Goal: Task Accomplishment & Management: Complete application form

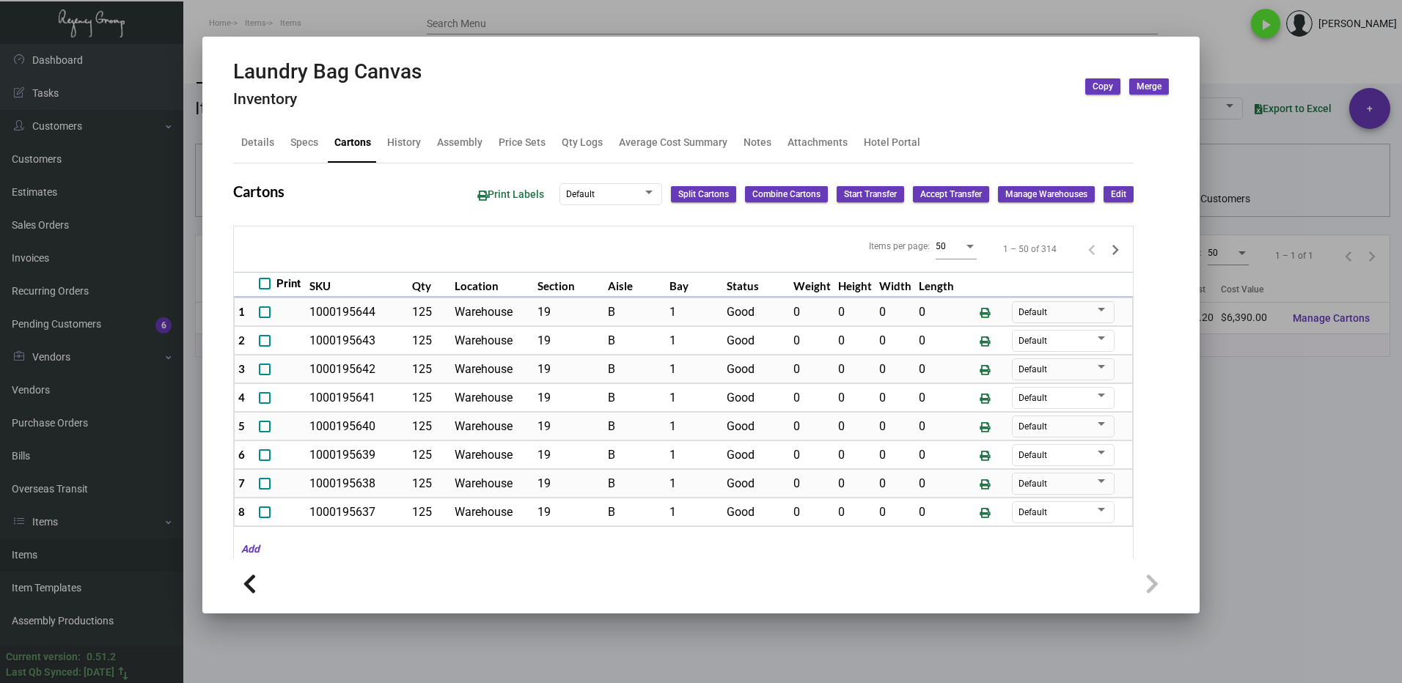
scroll to position [1212, 0]
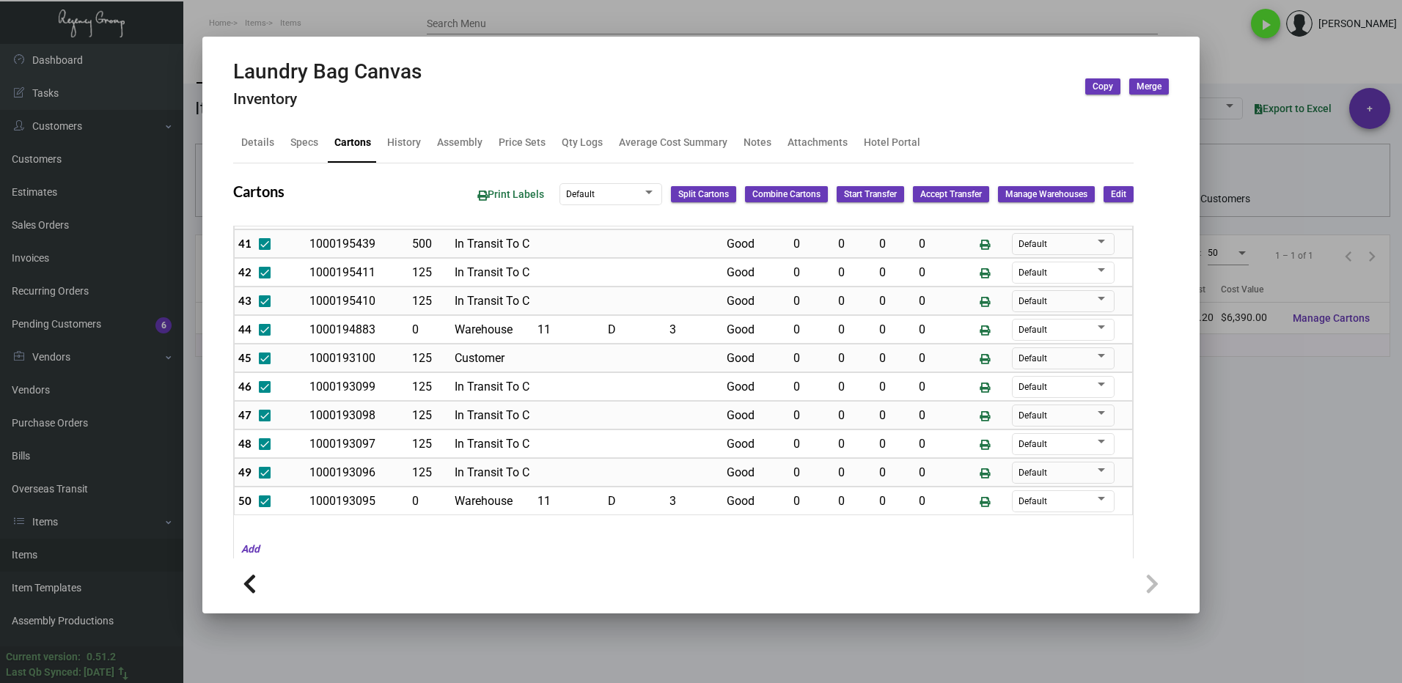
click at [1264, 417] on div at bounding box center [701, 341] width 1402 height 683
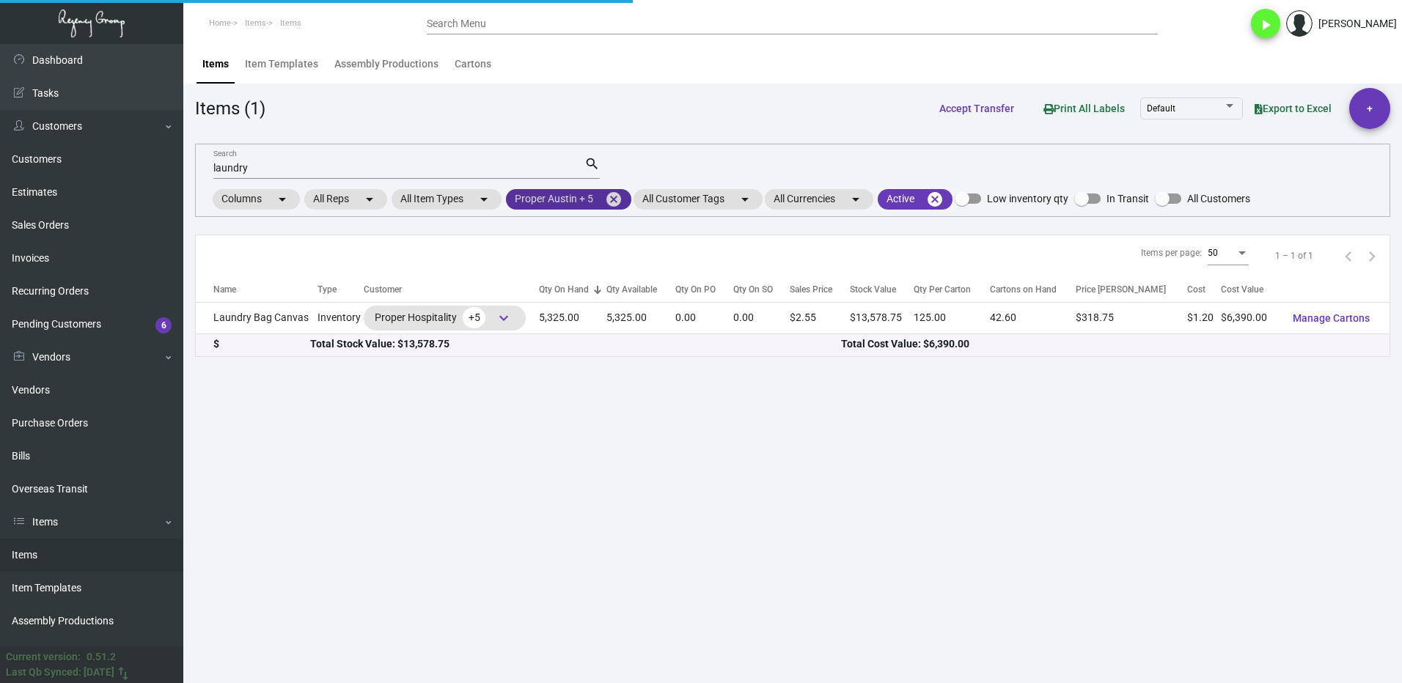
click at [608, 194] on mat-chip "Proper Austin + 5 cancel" at bounding box center [568, 199] width 125 height 21
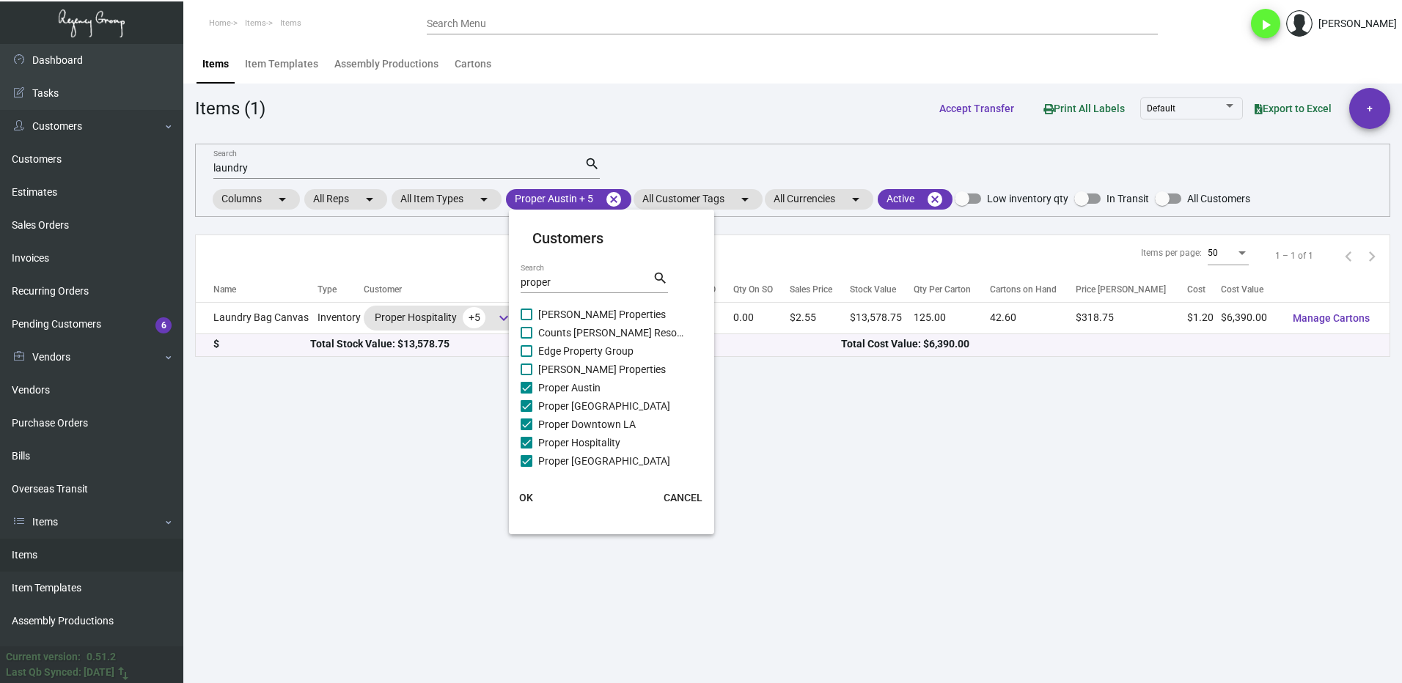
click at [616, 196] on div at bounding box center [701, 341] width 1402 height 683
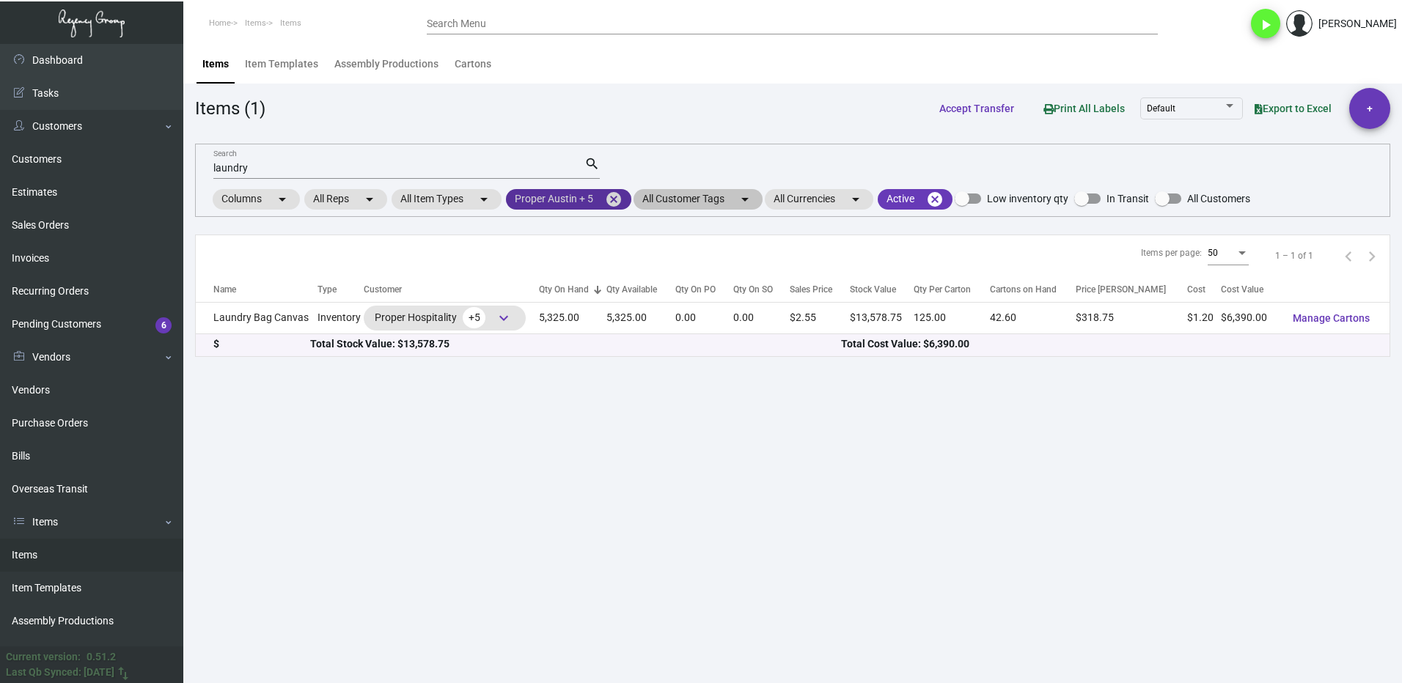
click at [622, 202] on mat-icon "cancel" at bounding box center [614, 200] width 18 height 18
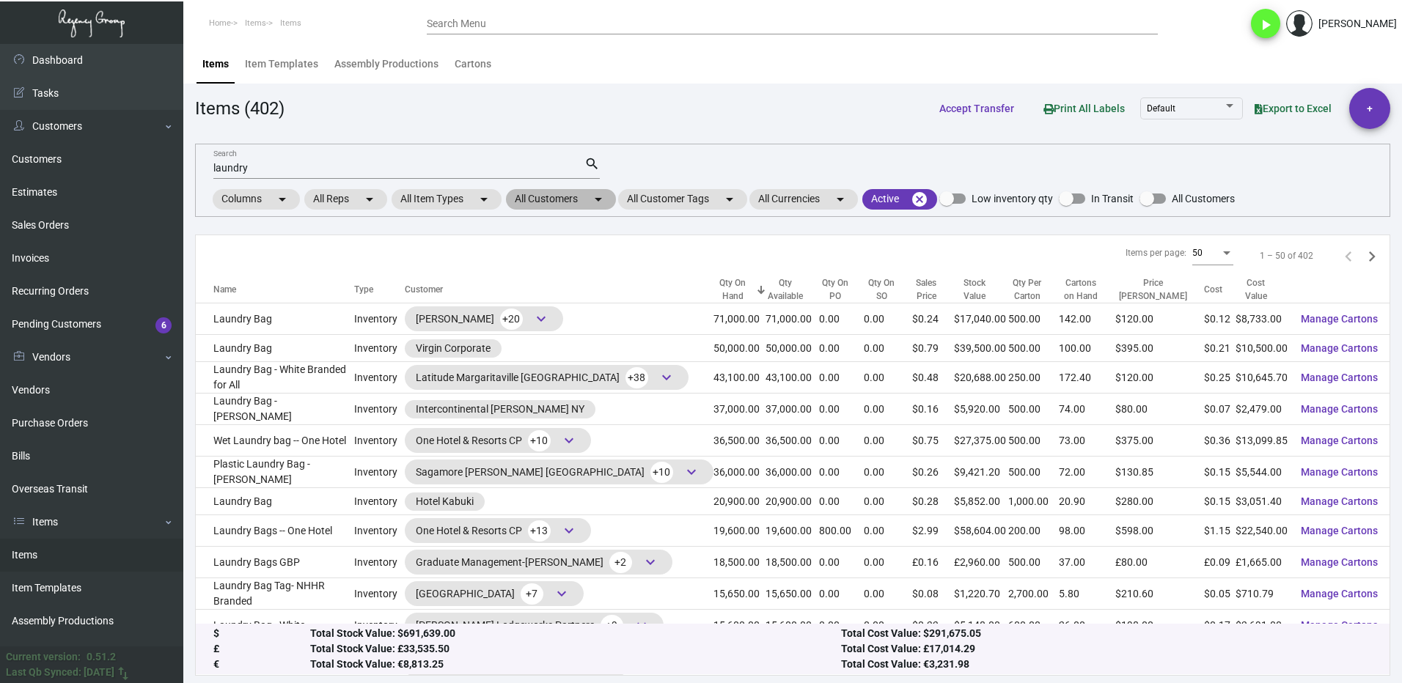
click at [543, 194] on mat-chip "All Customers arrow_drop_down" at bounding box center [561, 199] width 110 height 21
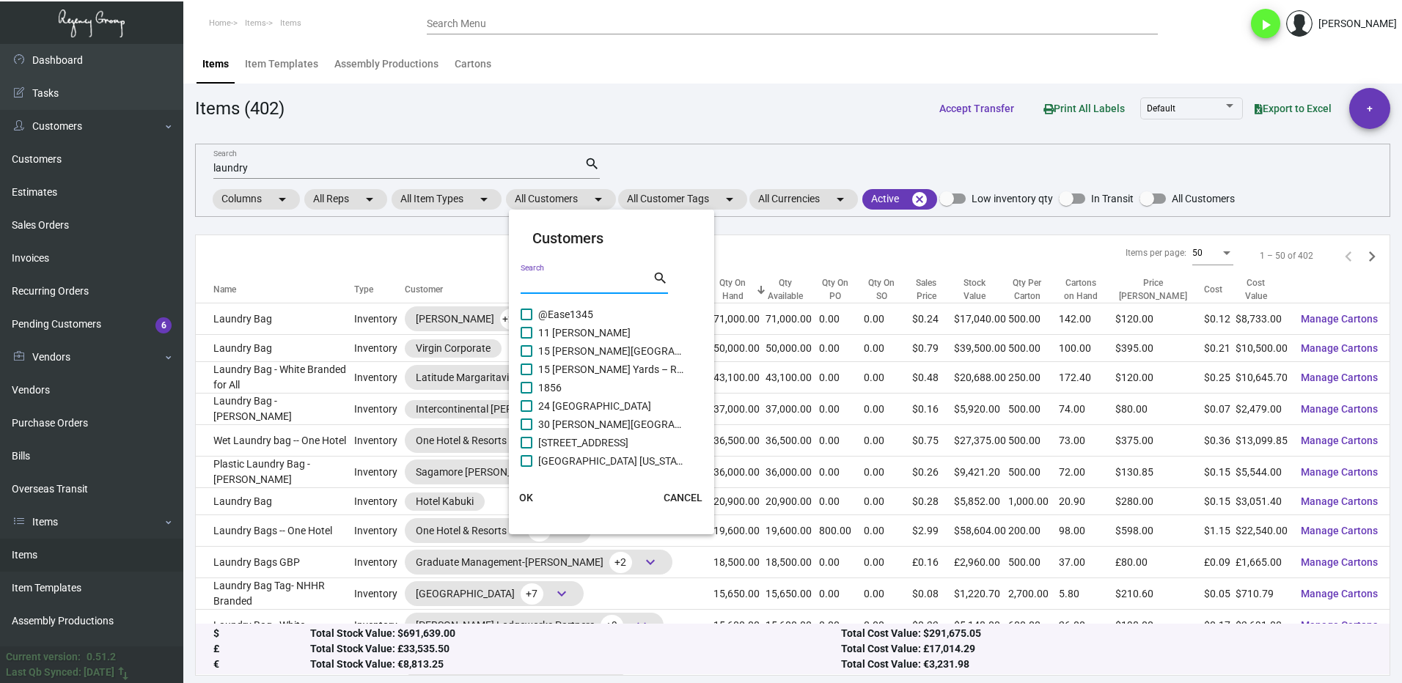
click at [551, 282] on input "Search" at bounding box center [586, 283] width 132 height 12
type input "loge"
click at [529, 353] on span at bounding box center [526, 351] width 12 height 12
click at [526, 357] on input "LOGE Bend" at bounding box center [526, 357] width 1 height 1
checkbox input "true"
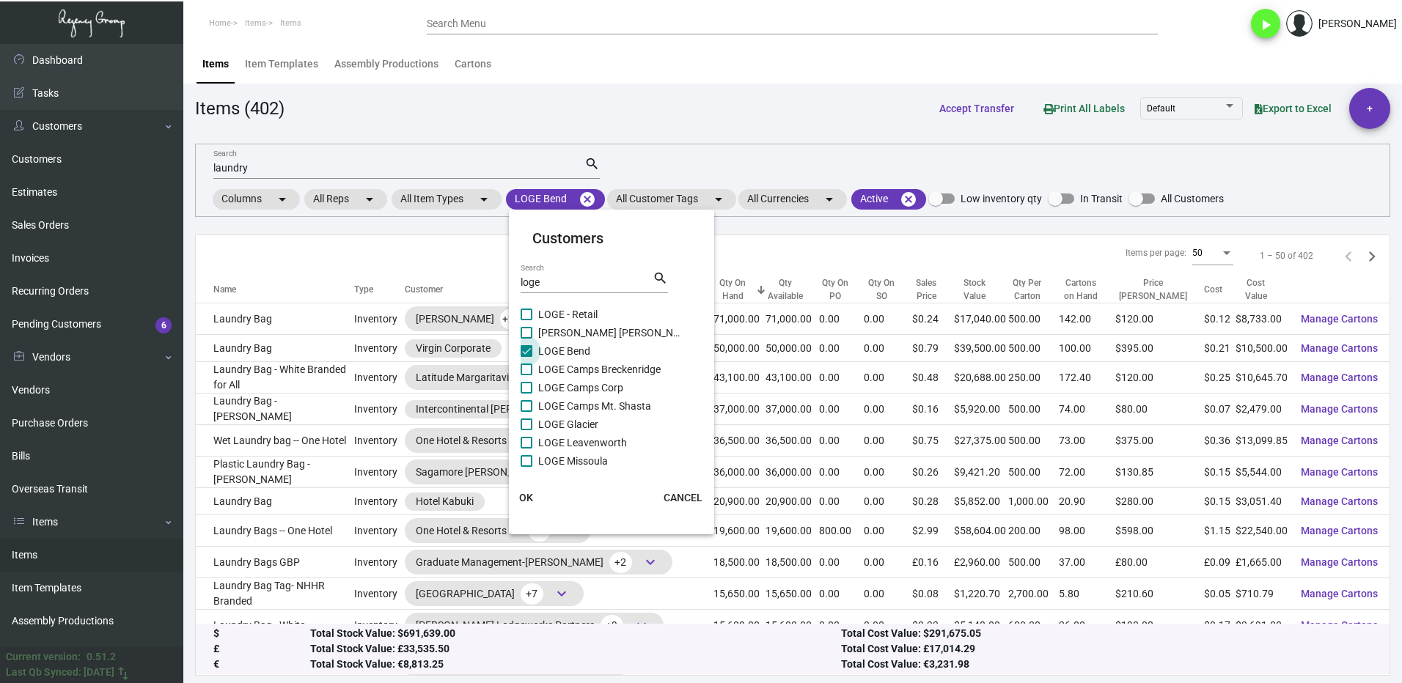
click at [530, 325] on label "[PERSON_NAME] [PERSON_NAME]" at bounding box center [602, 333] width 164 height 18
click at [526, 339] on input "[PERSON_NAME] [PERSON_NAME]" at bounding box center [526, 339] width 1 height 1
checkbox input "true"
click at [529, 314] on span at bounding box center [526, 315] width 12 height 12
click at [526, 320] on input "LOGE - Retail" at bounding box center [526, 320] width 1 height 1
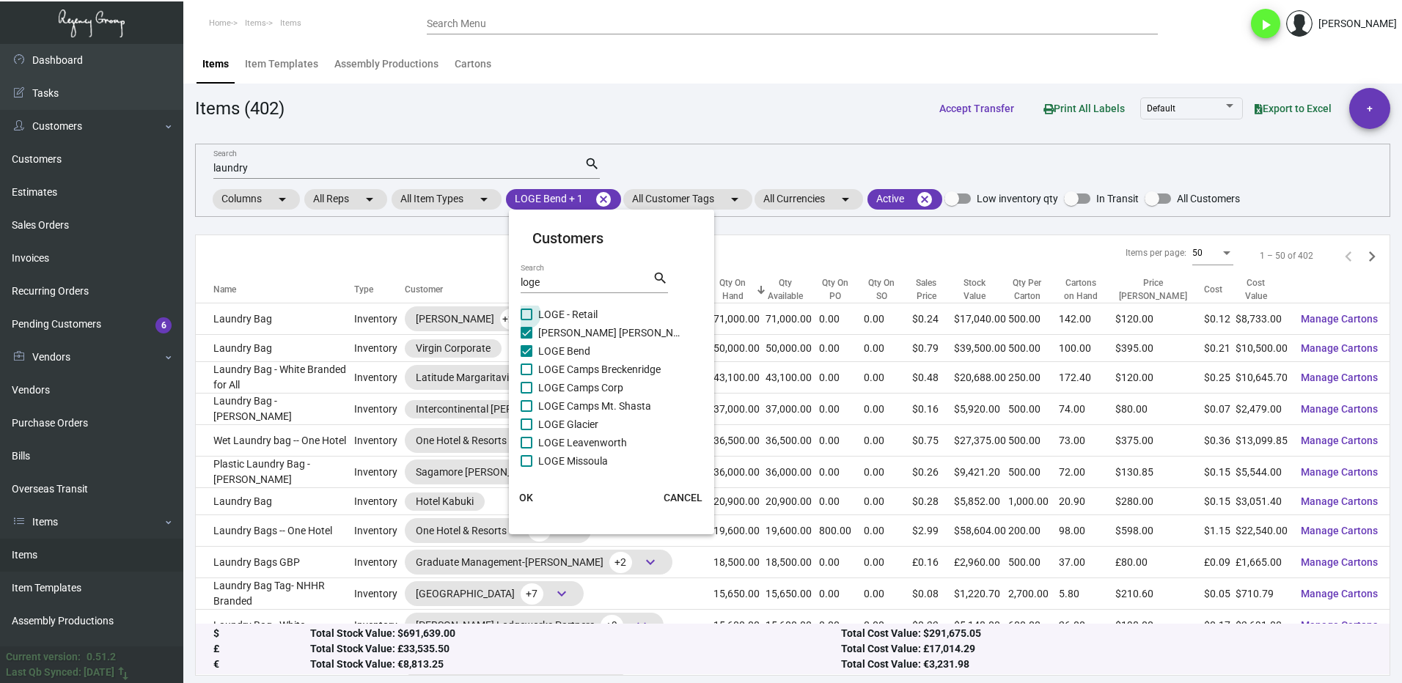
checkbox input "true"
click at [524, 361] on div "LOGE - Retail [PERSON_NAME] [PERSON_NAME] Bend LOGE Camps [GEOGRAPHIC_DATA] LOG…" at bounding box center [611, 416] width 183 height 220
click at [529, 372] on span at bounding box center [526, 370] width 12 height 12
click at [526, 375] on input "LOGE Camps Breckenridge" at bounding box center [526, 375] width 1 height 1
checkbox input "true"
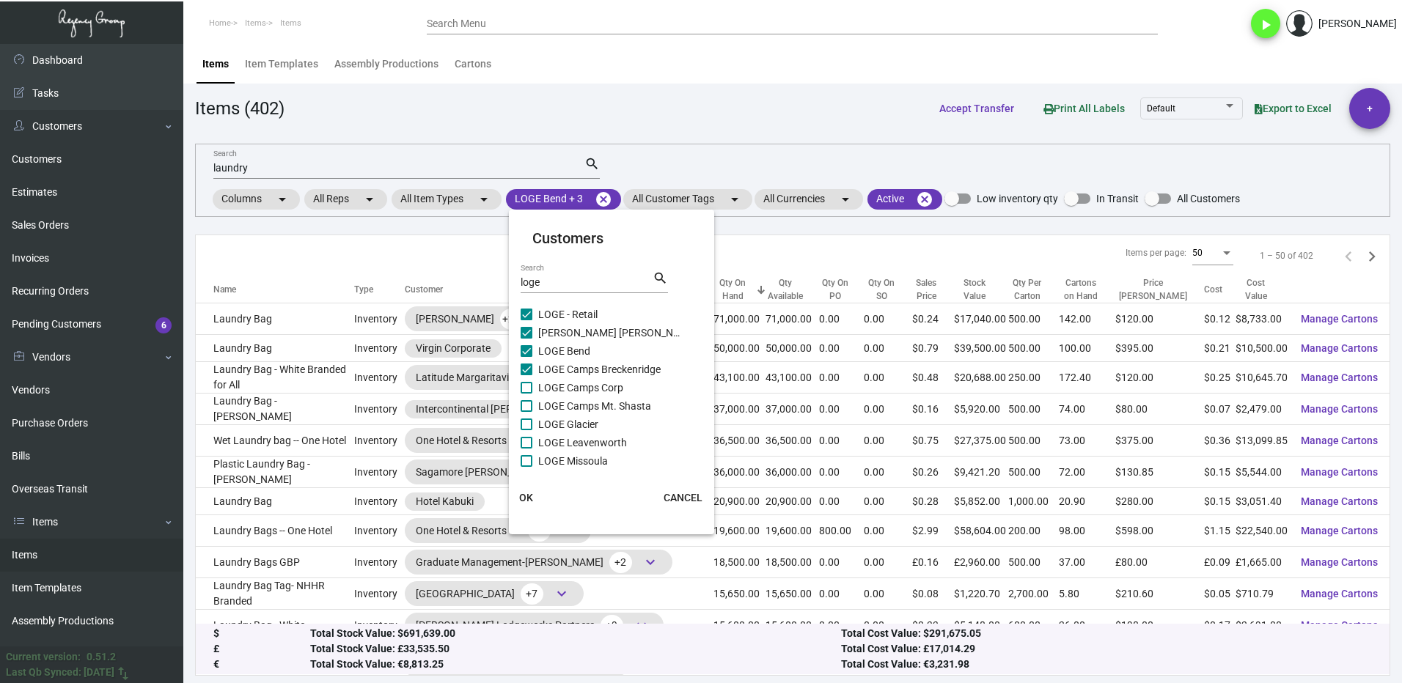
click at [529, 384] on span at bounding box center [526, 388] width 12 height 12
click at [526, 394] on input "LOGE Camps Corp" at bounding box center [526, 394] width 1 height 1
checkbox input "true"
drag, startPoint x: 526, startPoint y: 398, endPoint x: 530, endPoint y: 411, distance: 13.9
click at [526, 400] on label "LOGE Camps Mt. Shasta" at bounding box center [602, 406] width 164 height 18
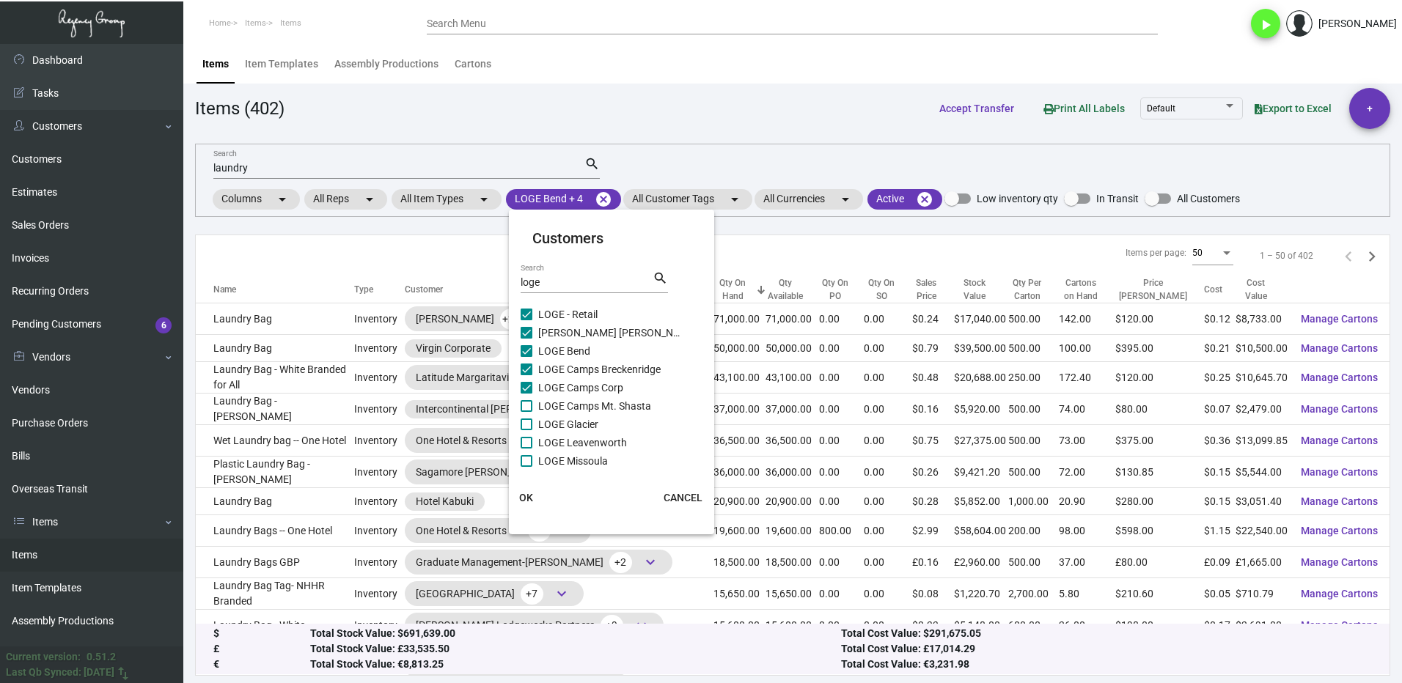
click at [526, 412] on input "LOGE Camps Mt. Shasta" at bounding box center [526, 412] width 1 height 1
checkbox input "true"
drag, startPoint x: 529, startPoint y: 416, endPoint x: 534, endPoint y: 441, distance: 25.3
click at [528, 419] on label "LOGE Glacier" at bounding box center [602, 425] width 164 height 18
click at [526, 430] on input "LOGE Glacier" at bounding box center [526, 430] width 1 height 1
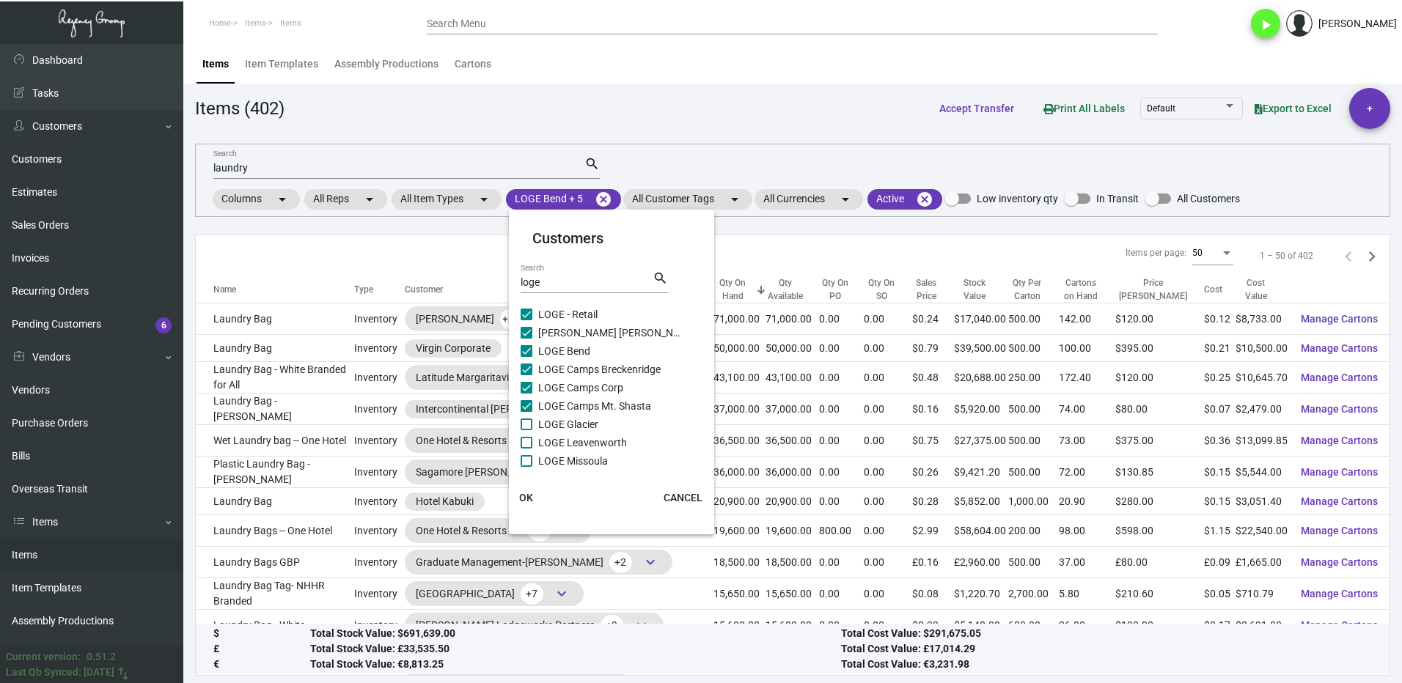
checkbox input "true"
click at [525, 494] on span "OK" at bounding box center [526, 498] width 14 height 12
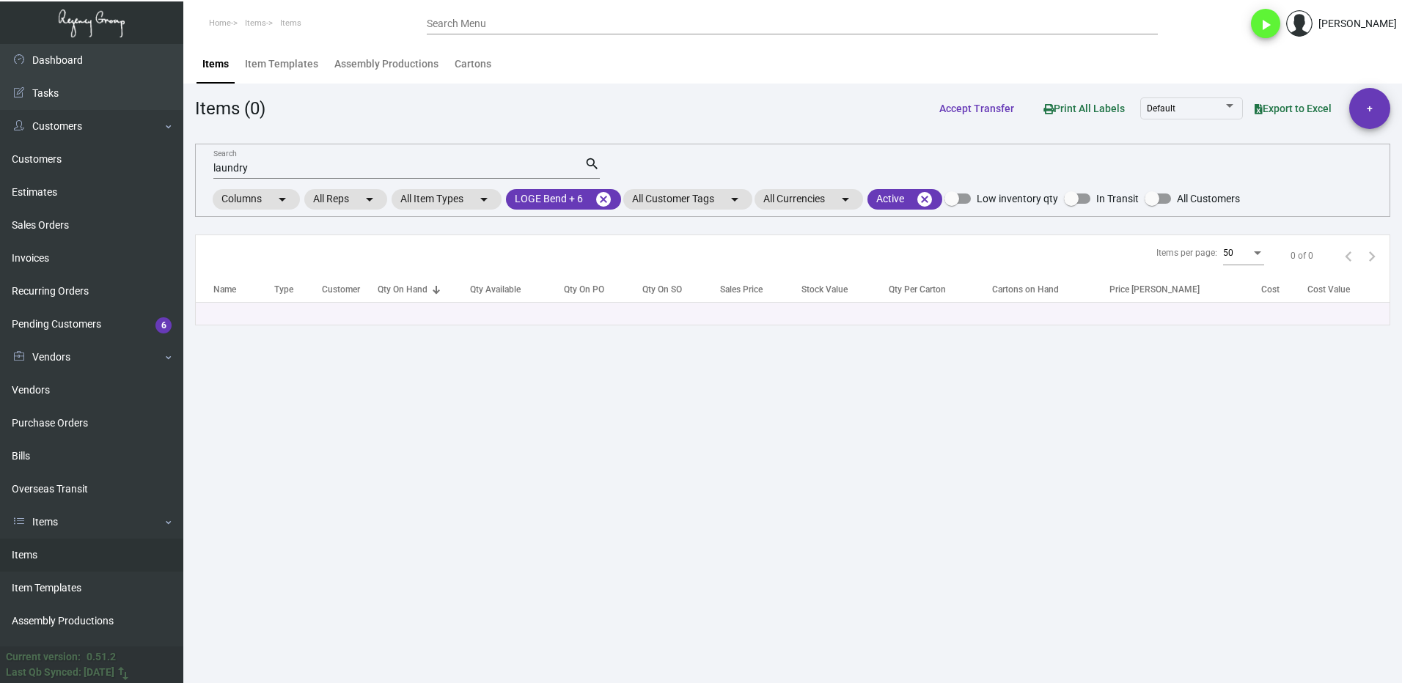
click at [259, 173] on input "laundry" at bounding box center [398, 169] width 371 height 12
type input "l"
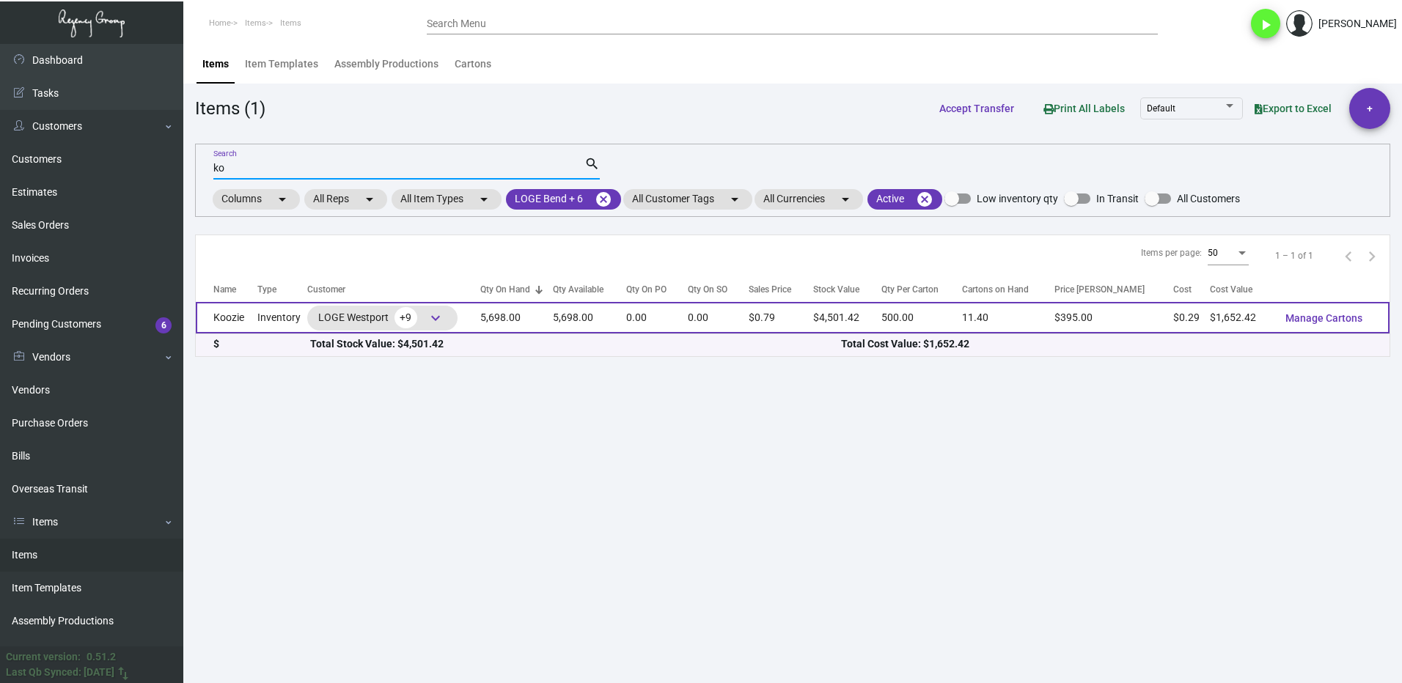
type input "ko"
click at [251, 324] on td "Koozie" at bounding box center [227, 318] width 62 height 32
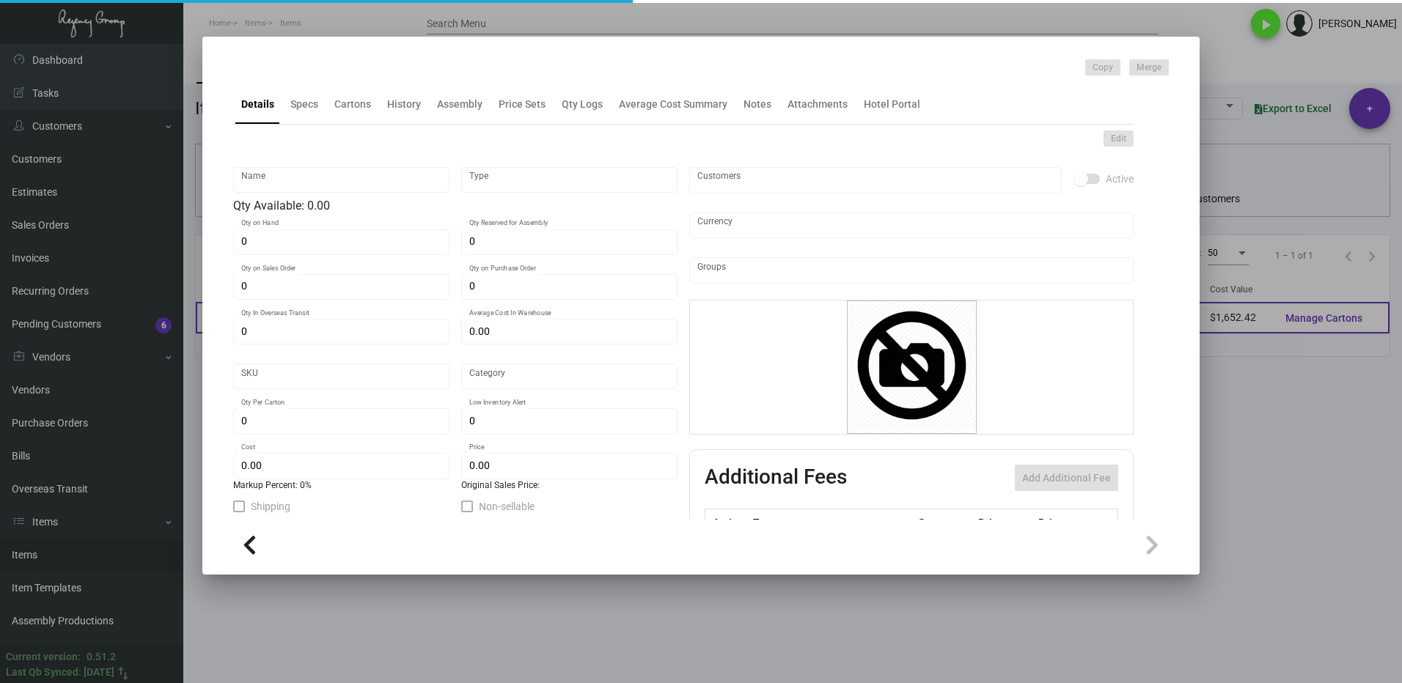
type input "Koozie"
type input "Inventory"
type input "5,698"
type input "$ 0.29"
type input "Overseas"
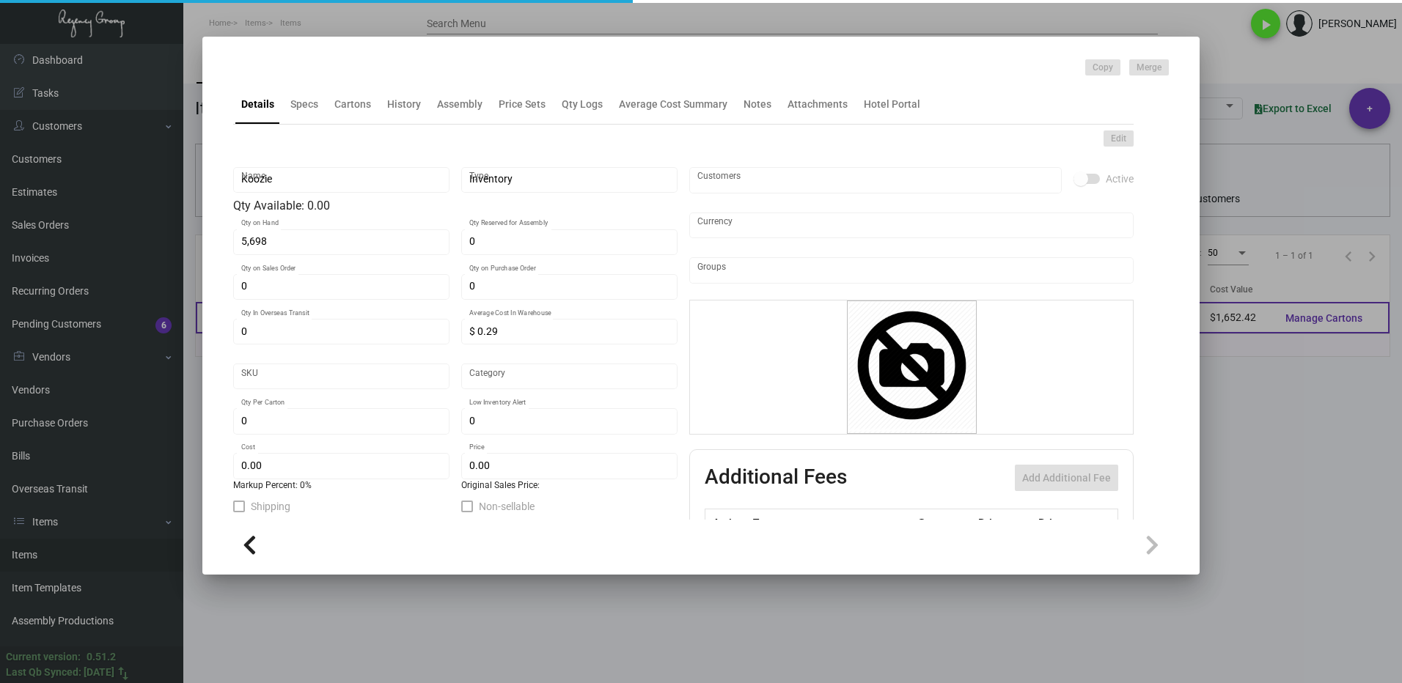
type input "500"
type input "$ 0.29"
type input "$ 0.79"
checkbox input "true"
type input "United States Dollar $"
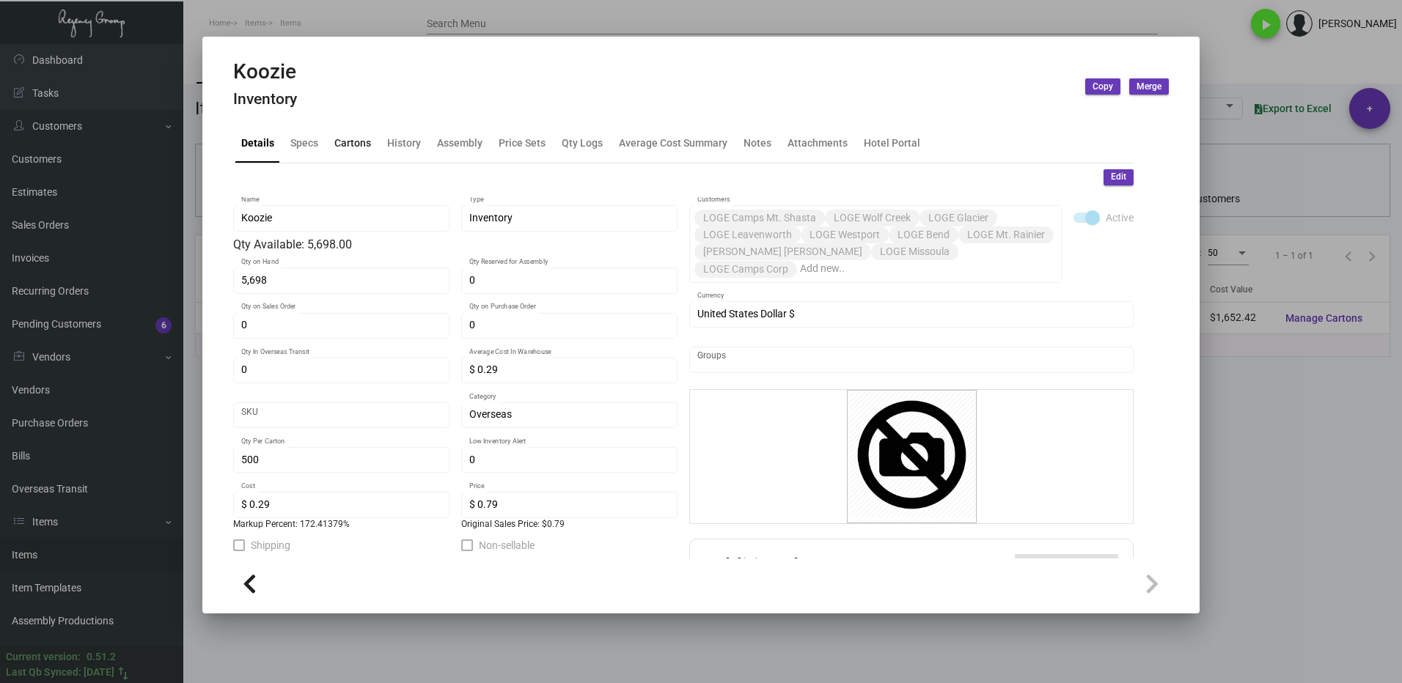
click at [361, 142] on div "Cartons" at bounding box center [352, 142] width 37 height 15
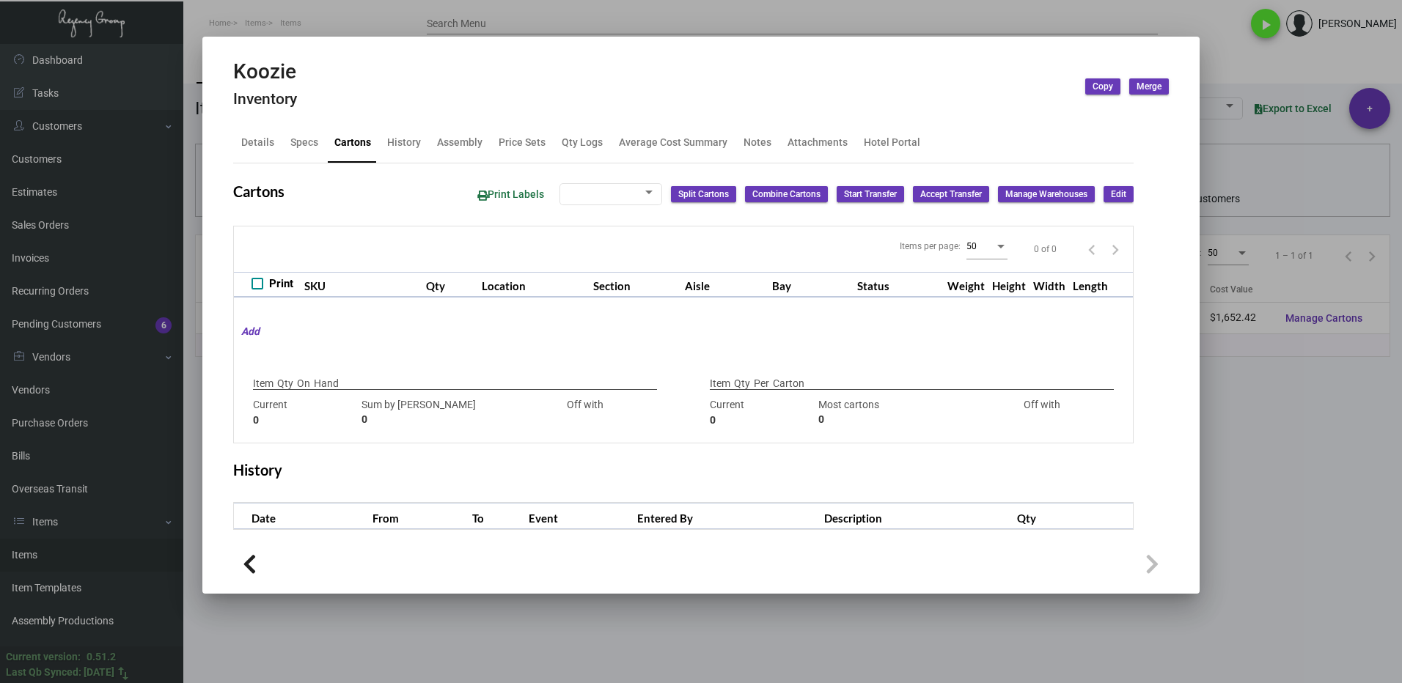
type input "5,698"
type input "300"
type input "+5398"
type input "500"
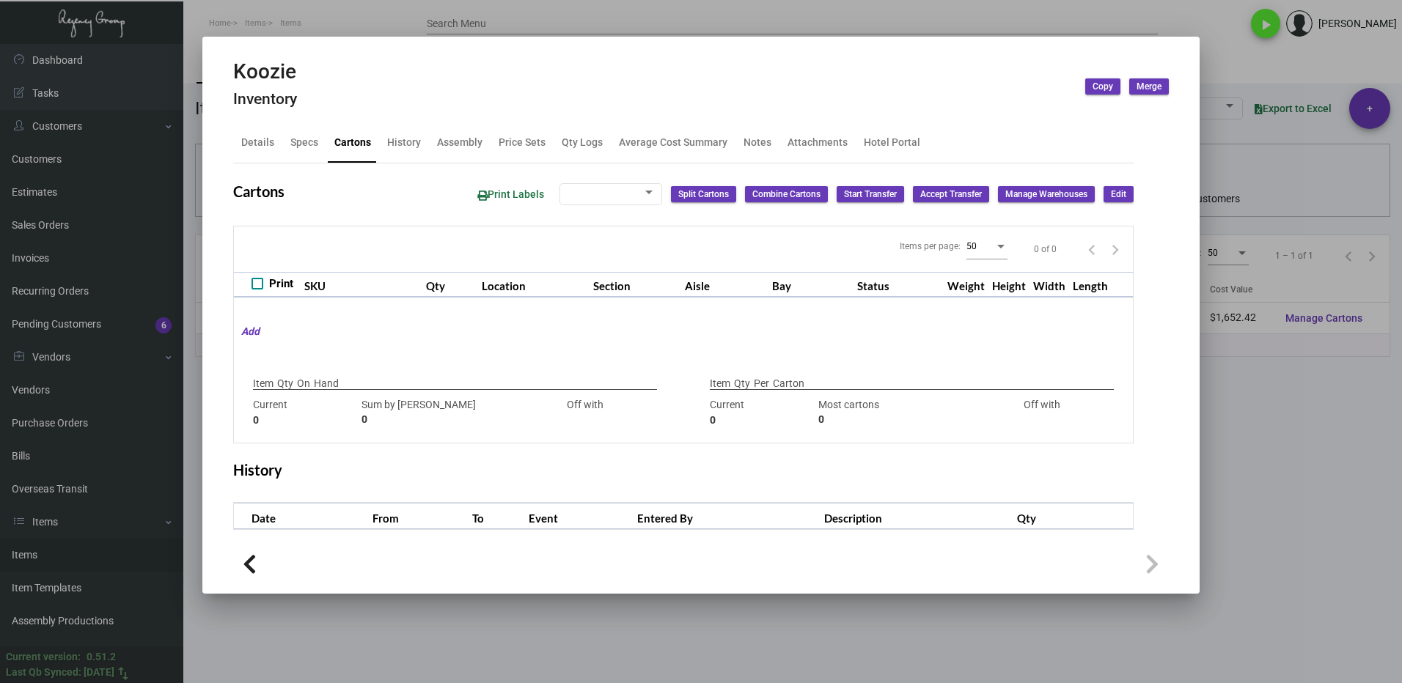
type input "0"
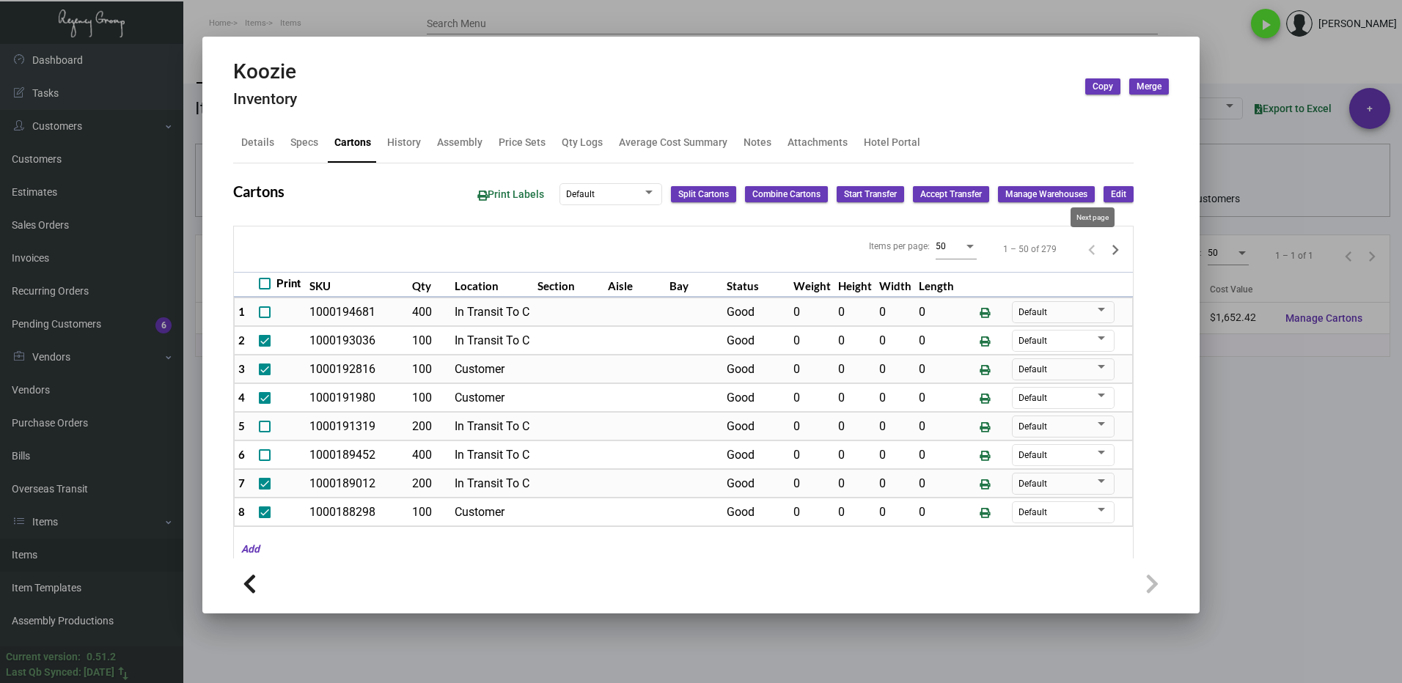
click at [1105, 249] on icon "Next page" at bounding box center [1115, 250] width 21 height 21
type input "0"
checkbox input "false"
type input "0"
checkbox input "false"
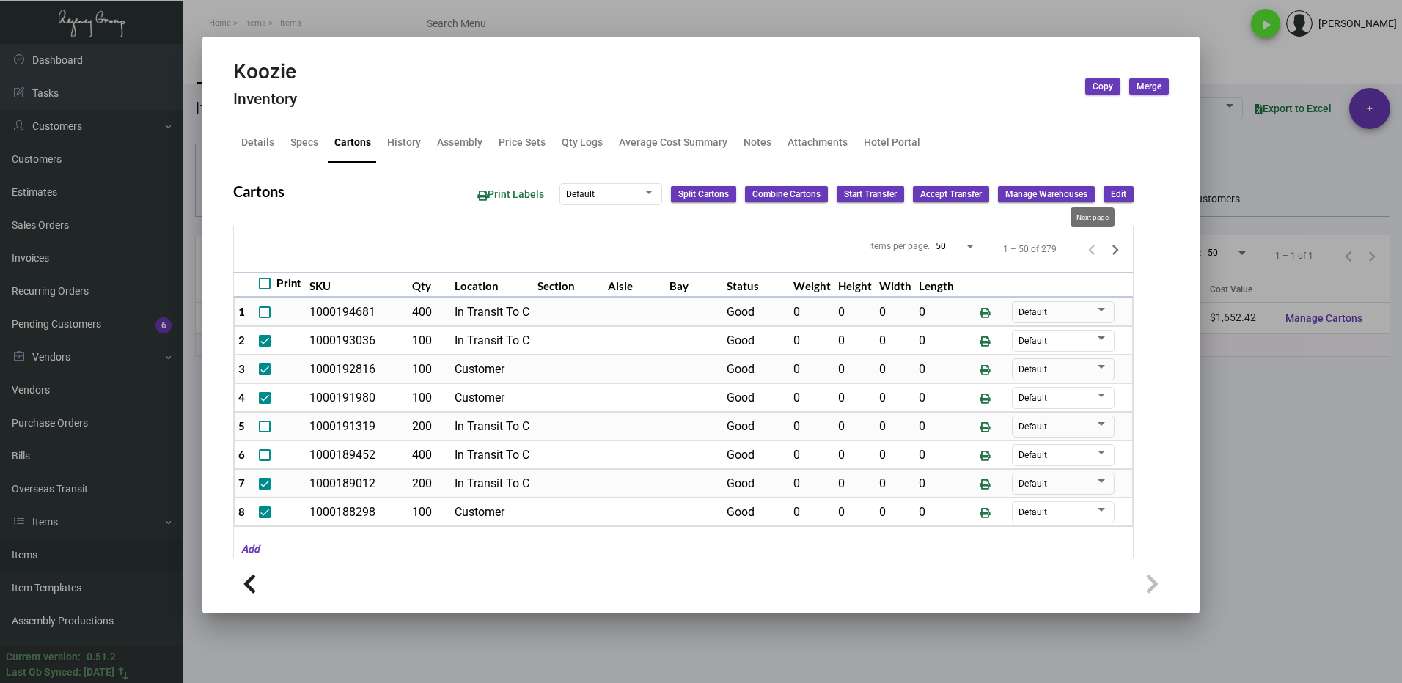
type input "0"
checkbox input "false"
type input "0"
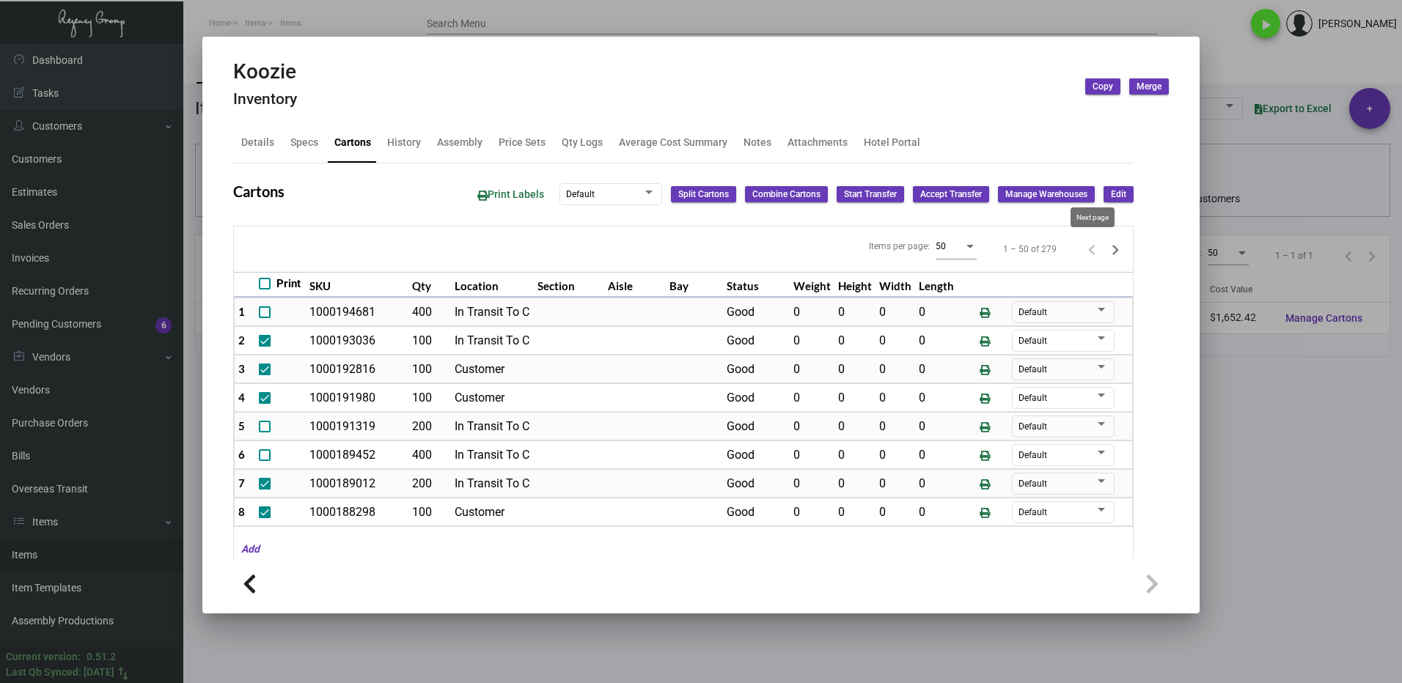
checkbox input "false"
type input "0"
checkbox input "false"
type input "0"
checkbox input "false"
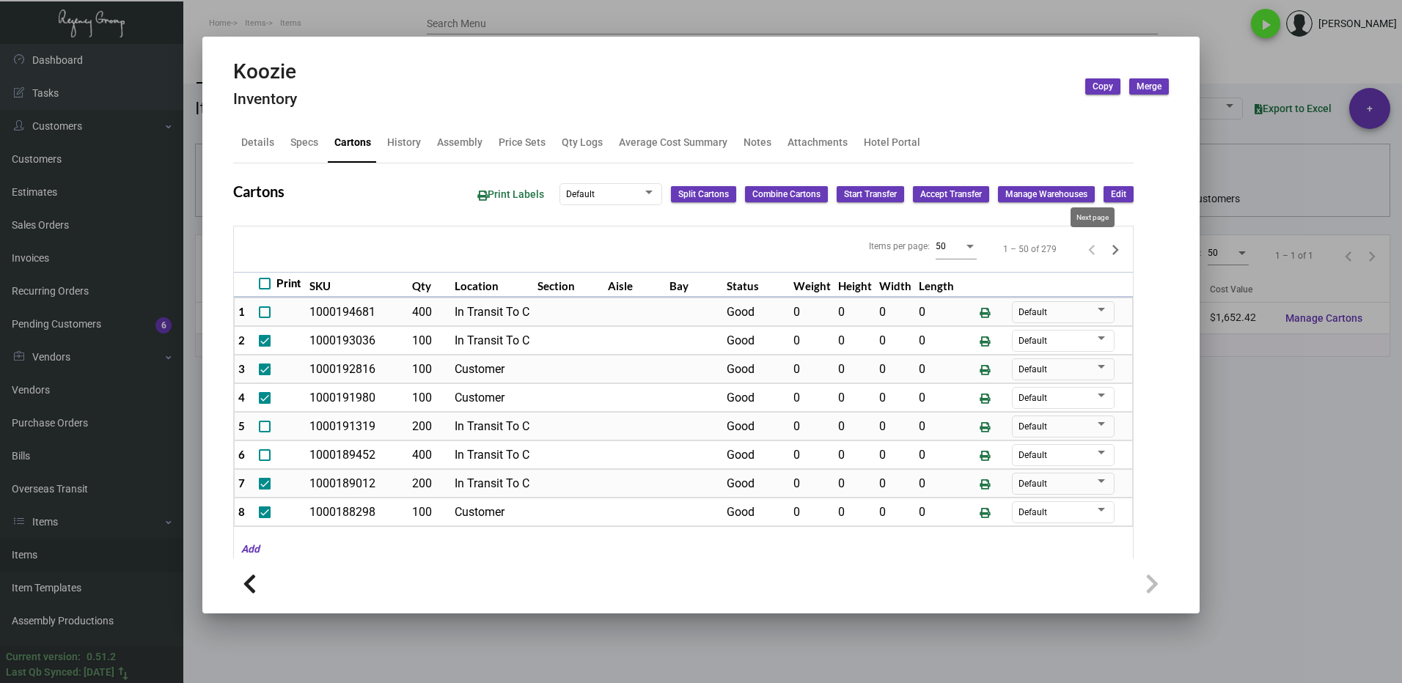
type input "0"
checkbox input "false"
type input "0"
checkbox input "false"
type input "0"
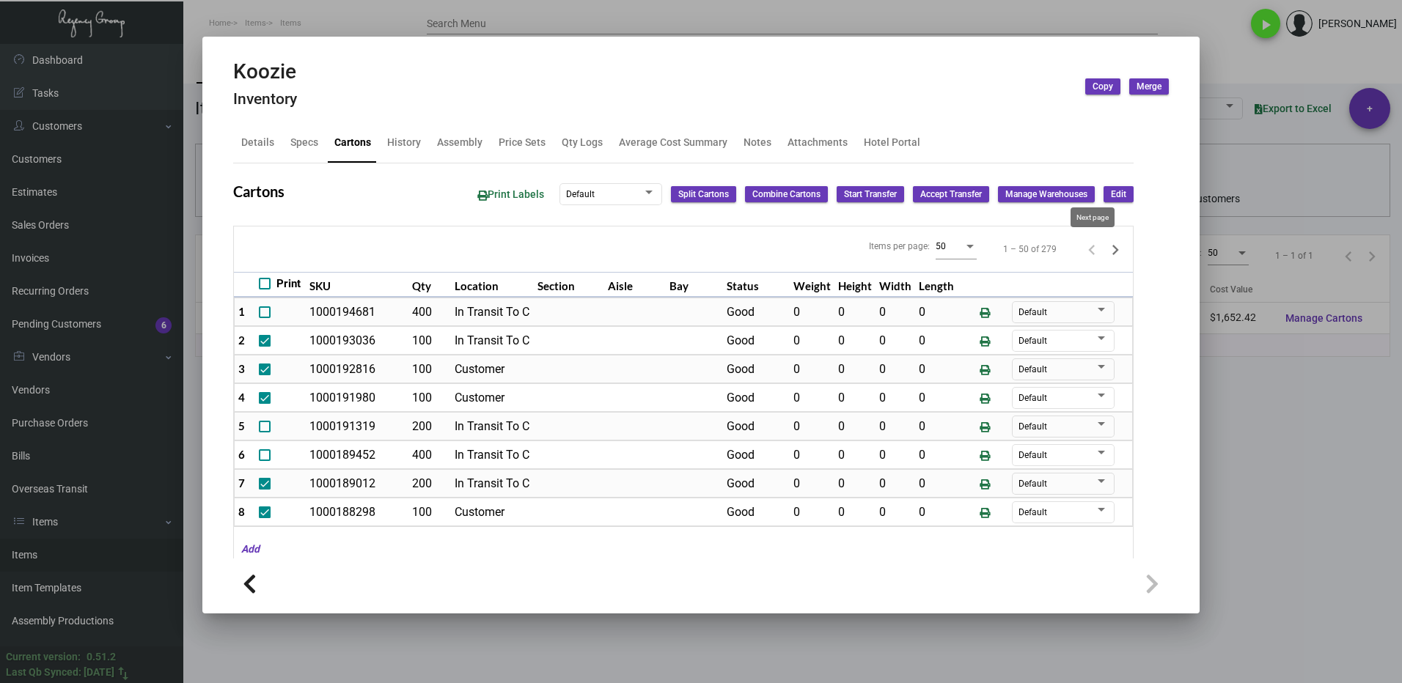
checkbox input "false"
type input "0"
checkbox input "false"
type input "0"
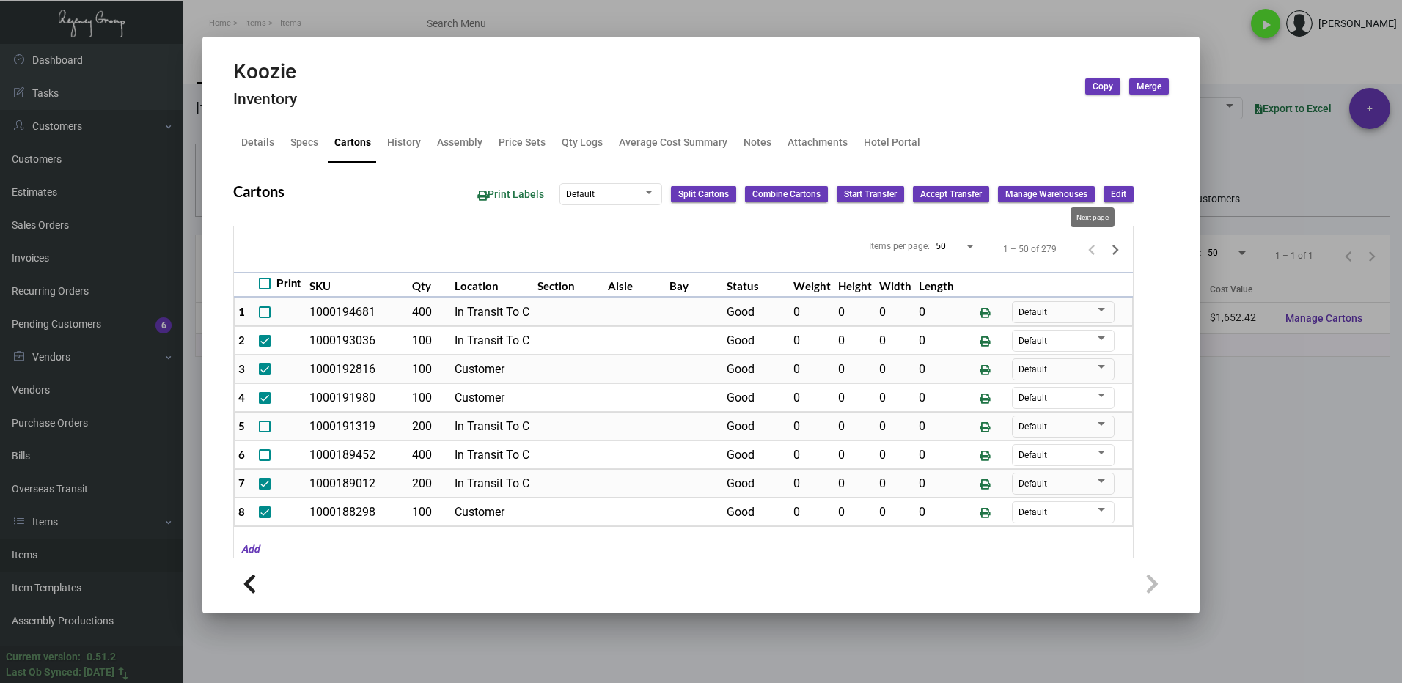
checkbox input "false"
type input "0"
checkbox input "false"
type input "0"
checkbox input "false"
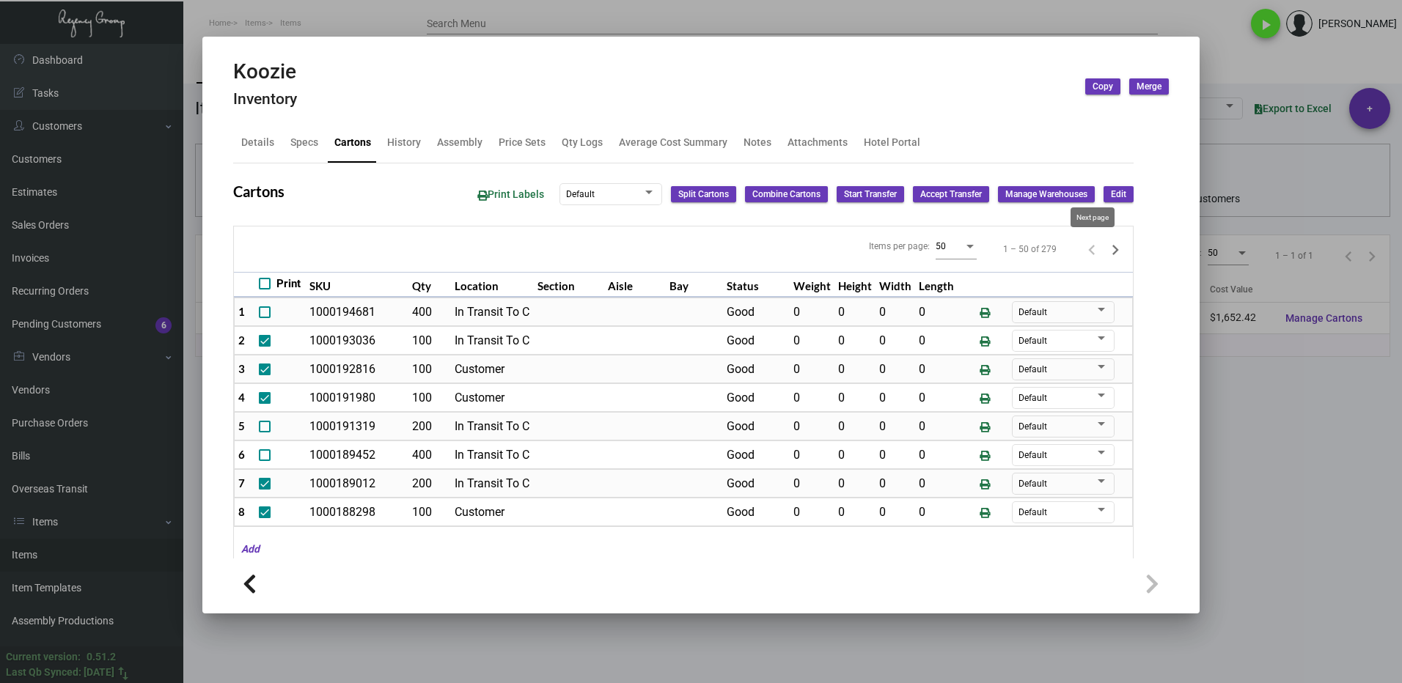
type input "0"
checkbox input "false"
type input "0"
checkbox input "false"
type input "0"
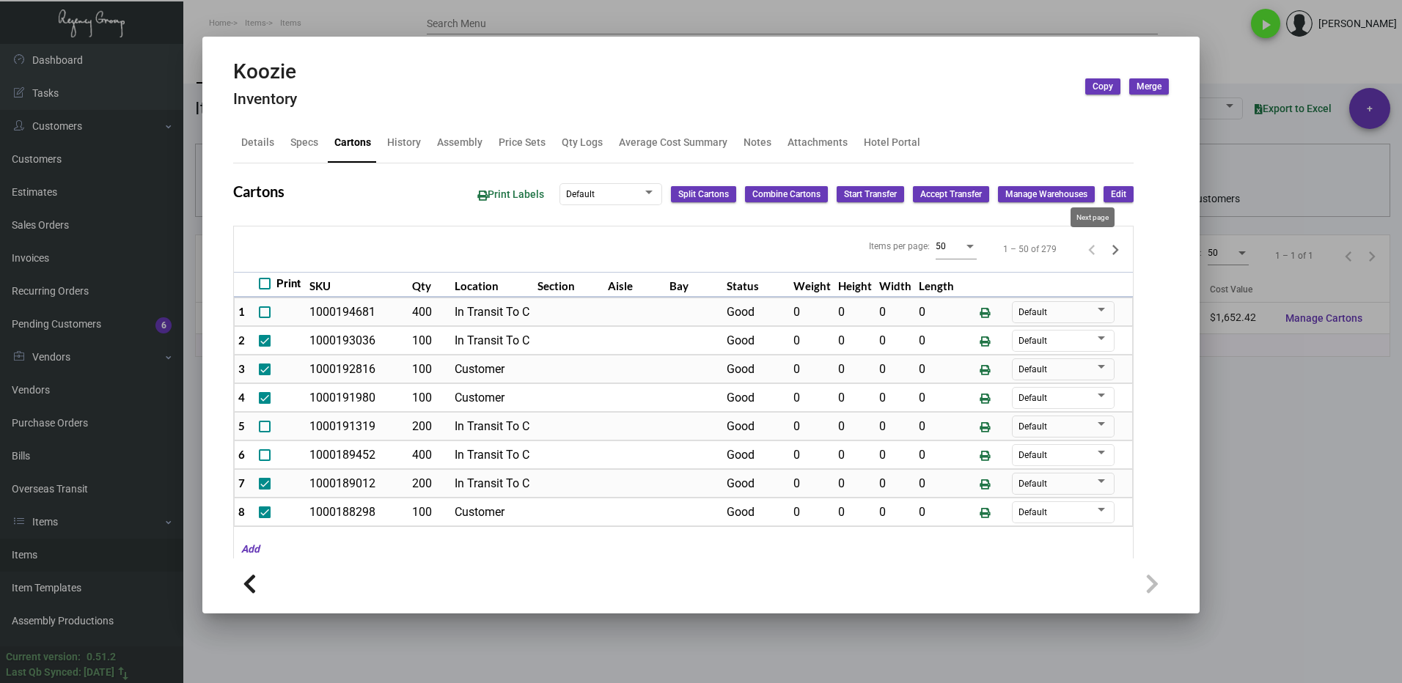
checkbox input "false"
type input "0"
checkbox input "false"
type input "0"
checkbox input "false"
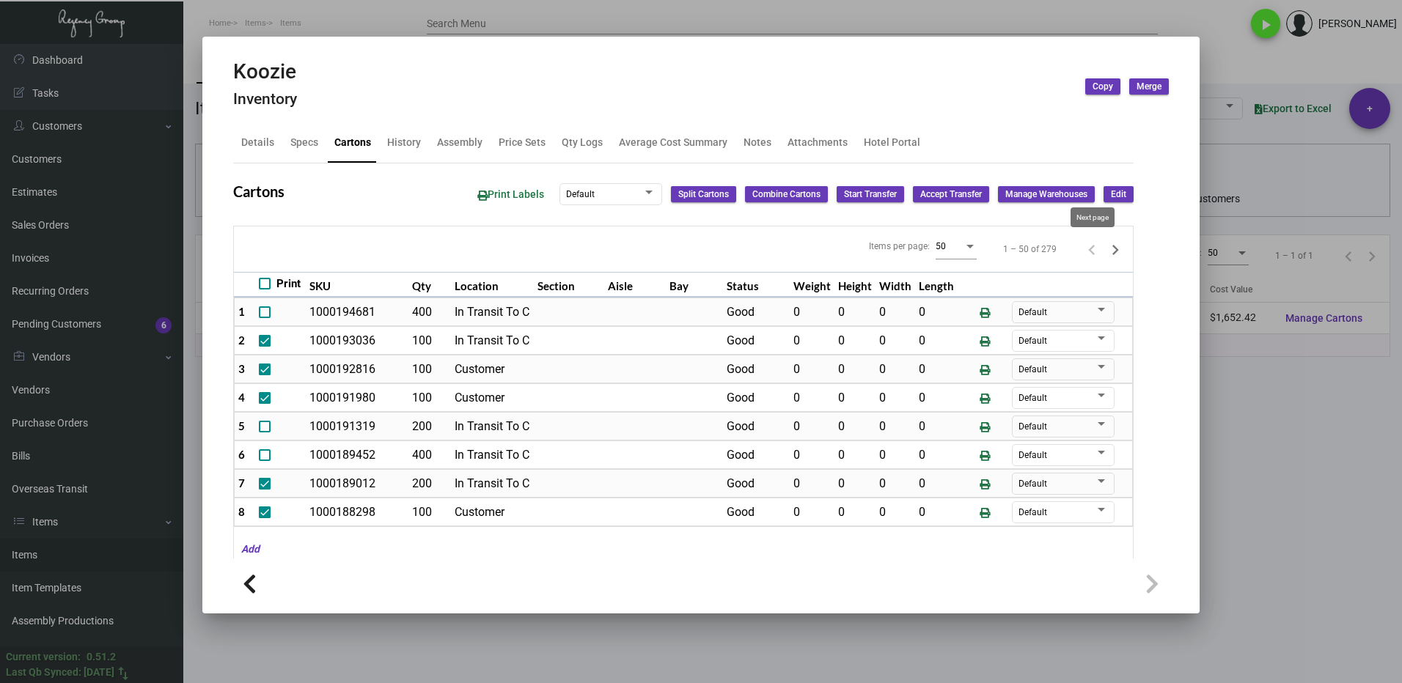
type input "0"
checkbox input "false"
type input "0"
checkbox input "false"
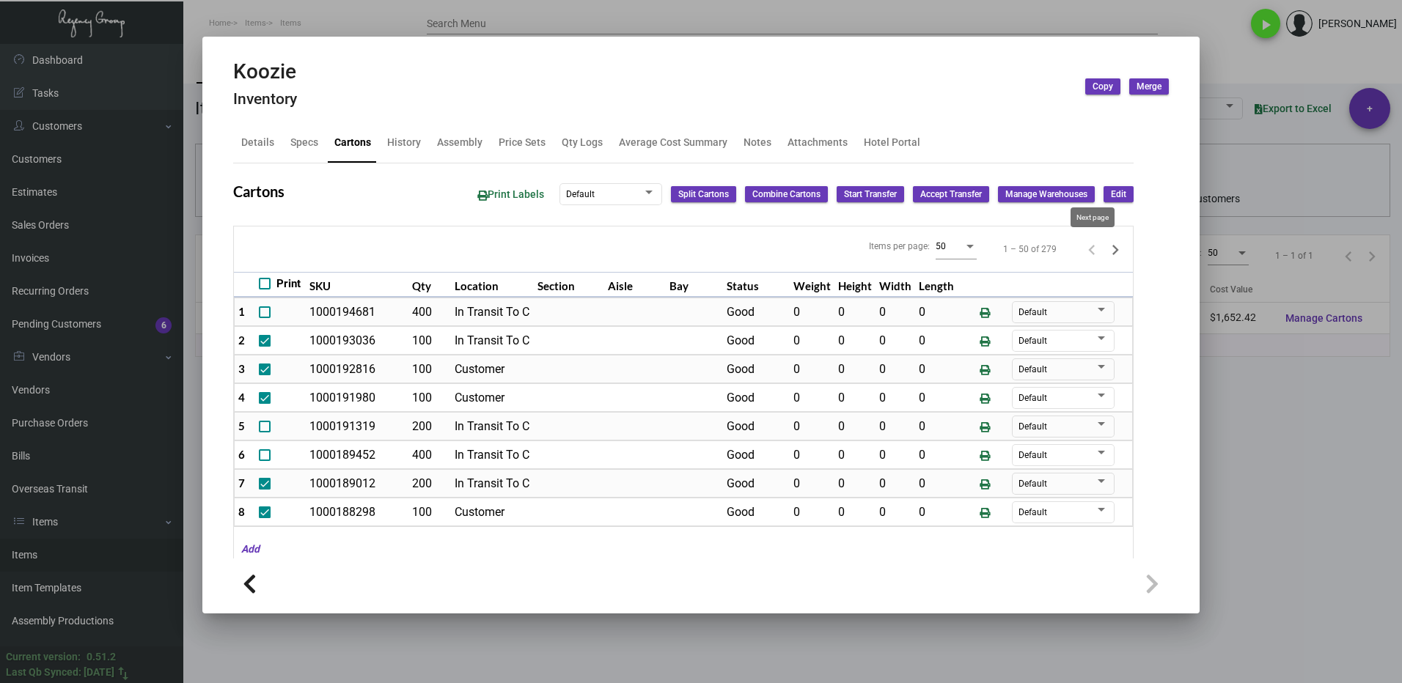
type input "0"
checkbox input "false"
type input "0"
checkbox input "false"
type input "0"
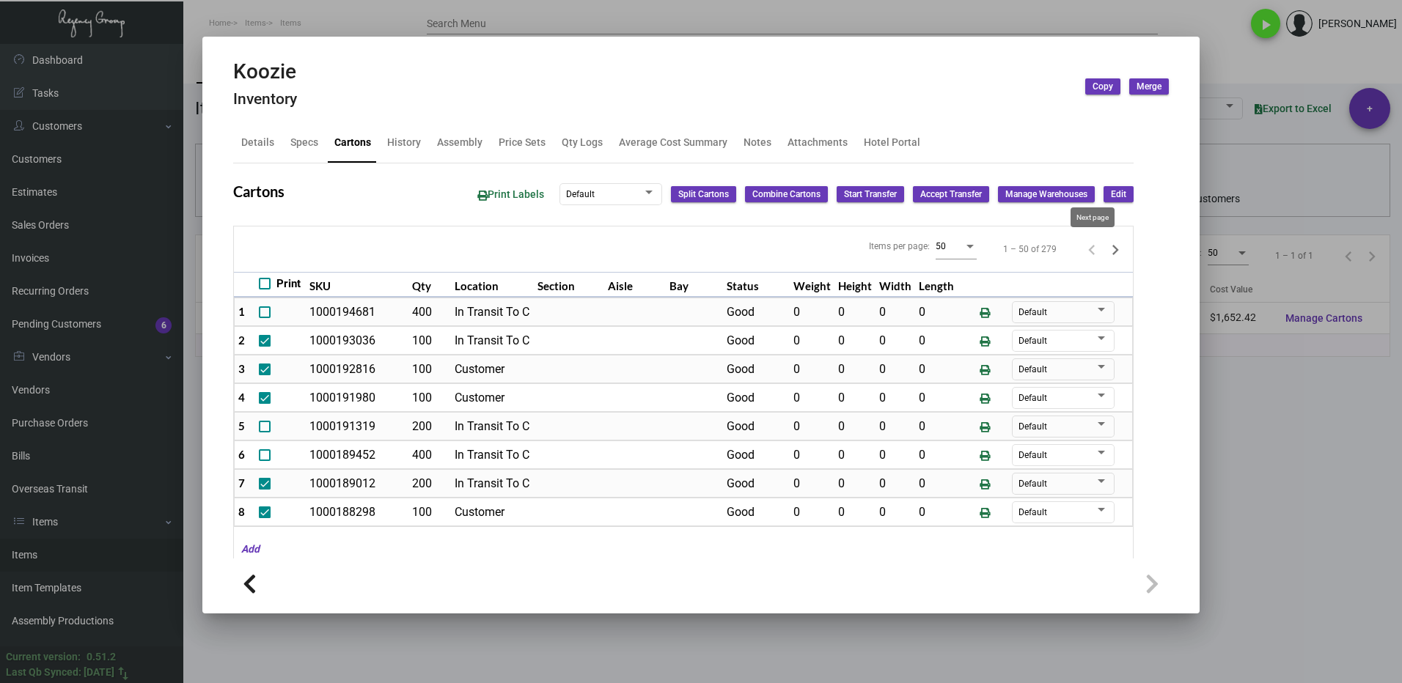
checkbox input "false"
type input "0"
checkbox input "false"
type input "0"
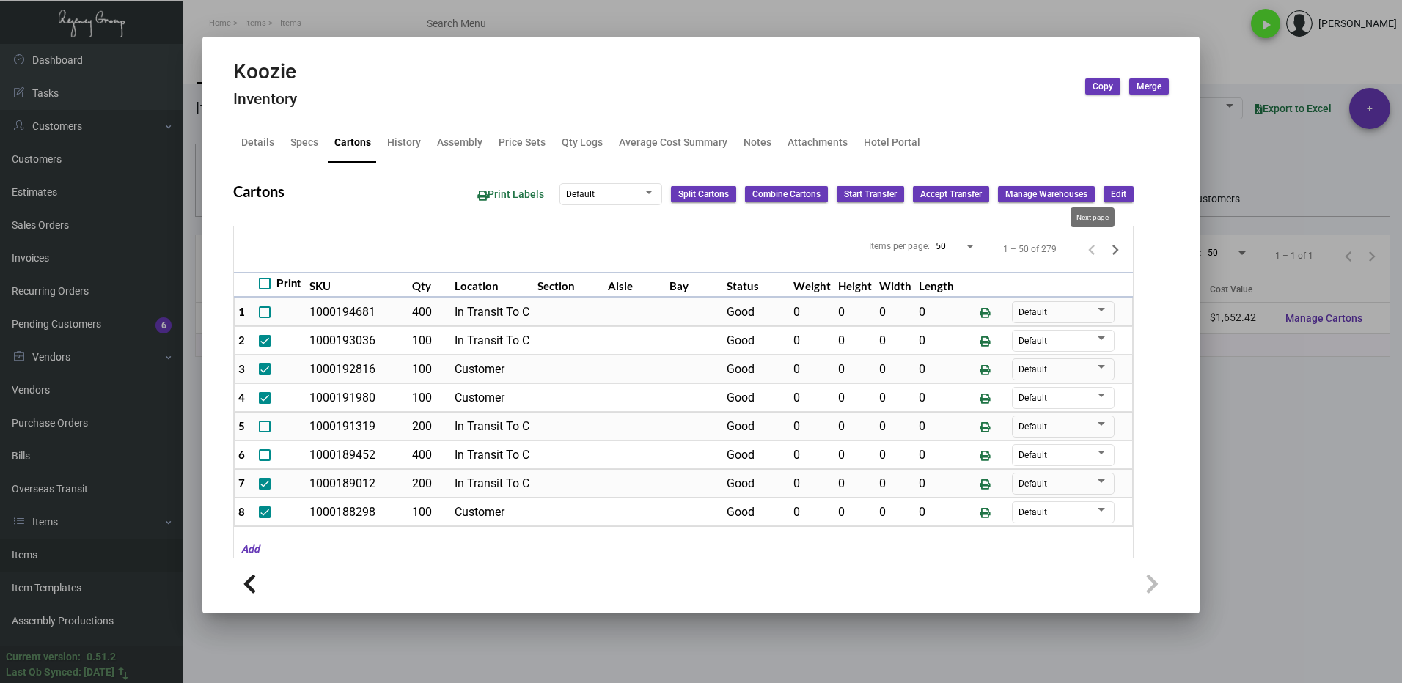
checkbox input "false"
type input "0"
checkbox input "false"
type input "0"
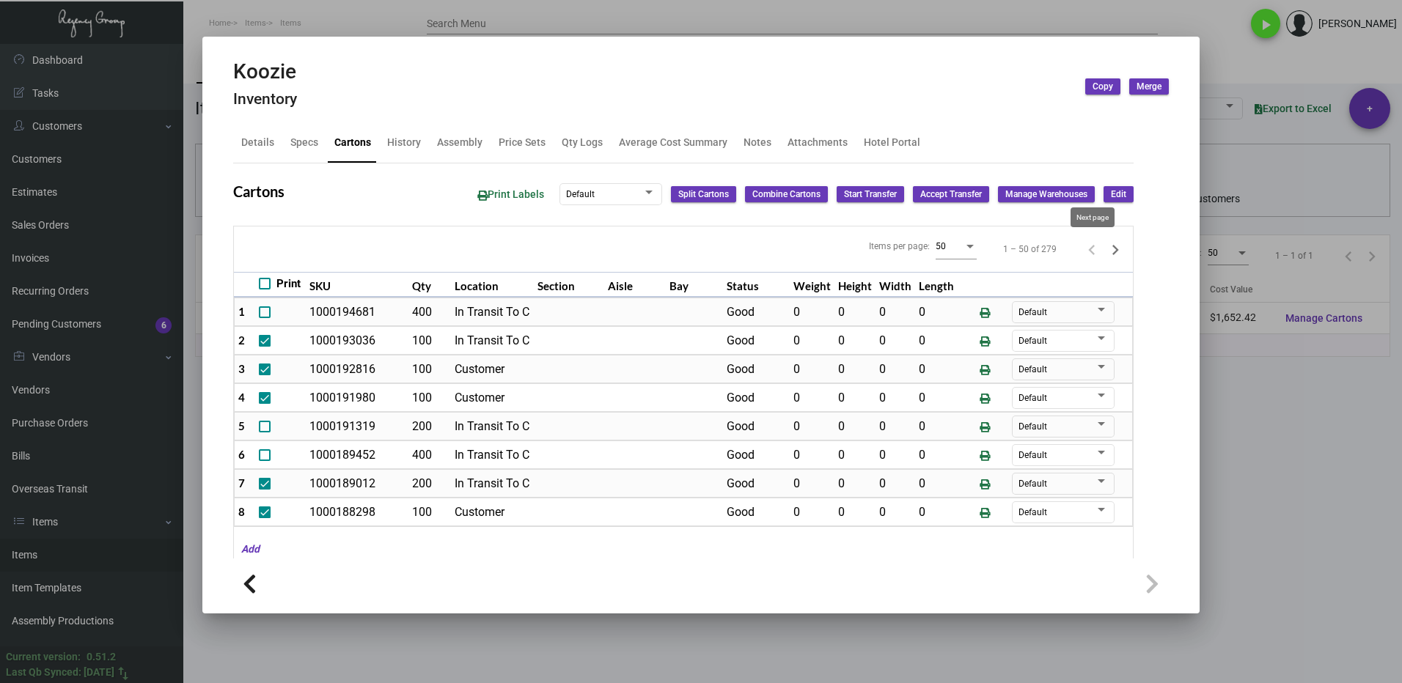
checkbox input "false"
type input "0"
checkbox input "false"
type input "0"
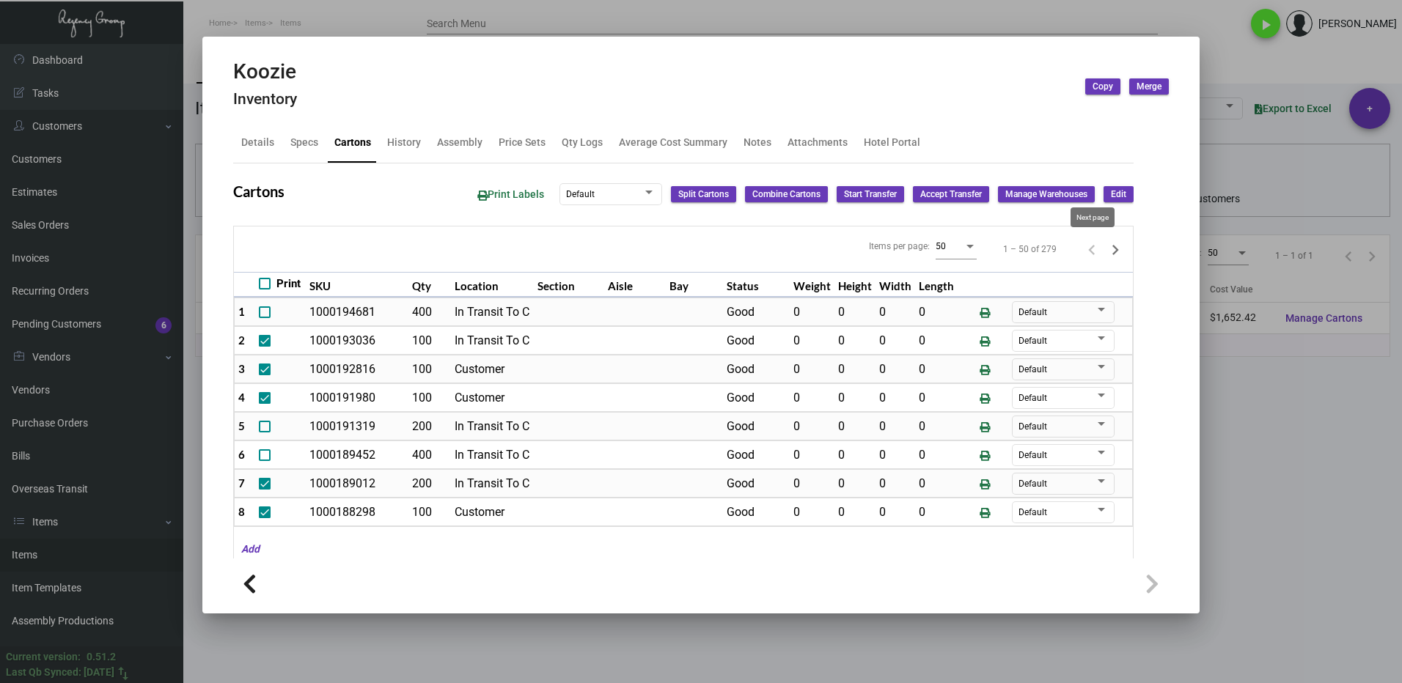
type input "0"
click at [1105, 248] on icon "Next page" at bounding box center [1115, 250] width 21 height 21
click at [1105, 250] on icon "Next page" at bounding box center [1115, 250] width 21 height 21
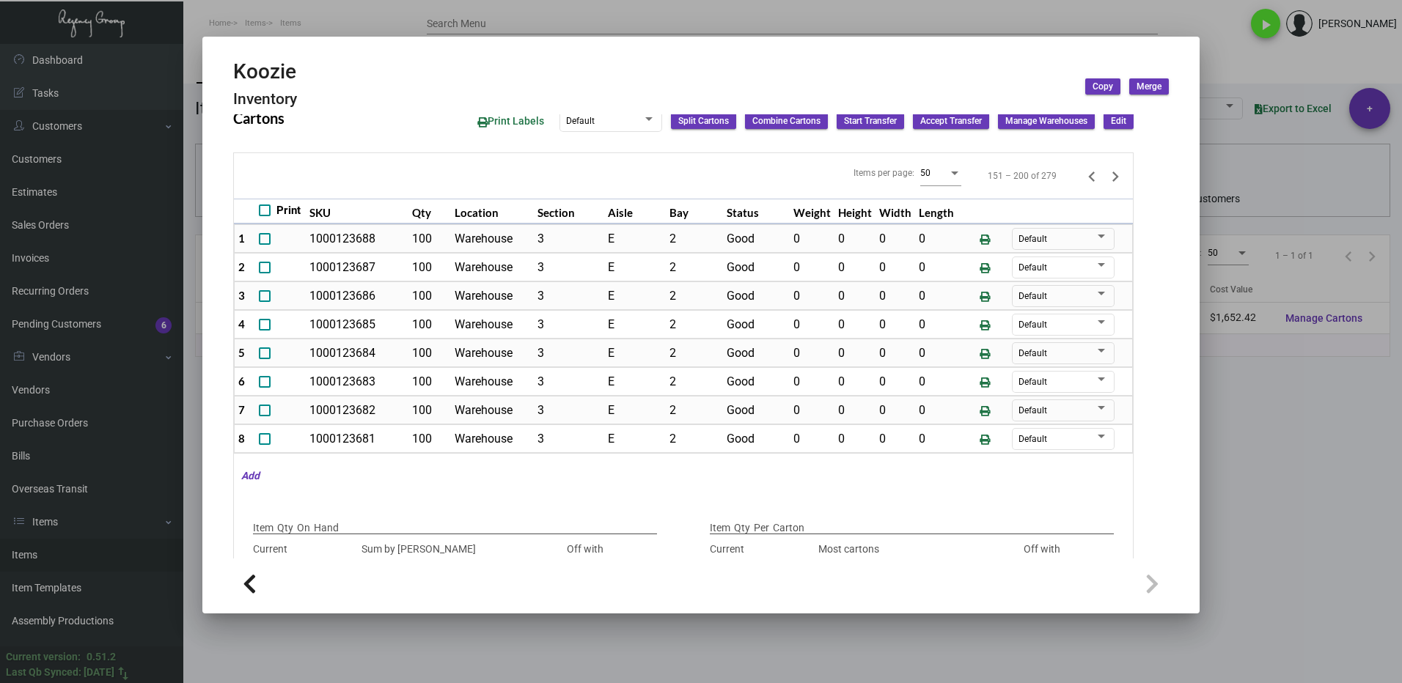
click at [1105, 177] on icon "Next page" at bounding box center [1115, 176] width 21 height 21
